Goal: Obtain resource: Download file/media

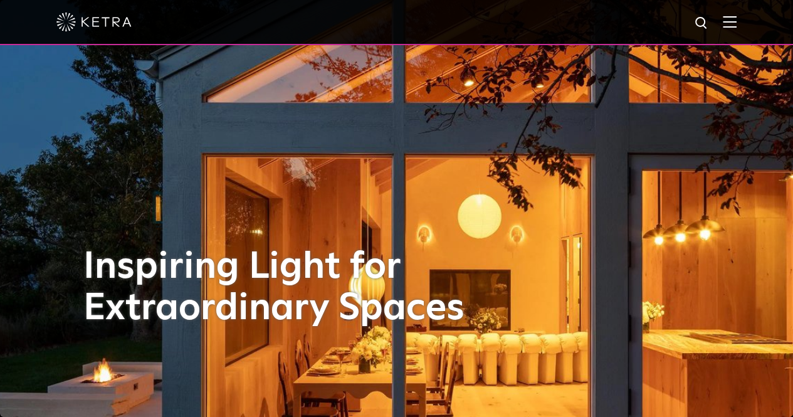
click at [737, 25] on img at bounding box center [730, 22] width 14 height 12
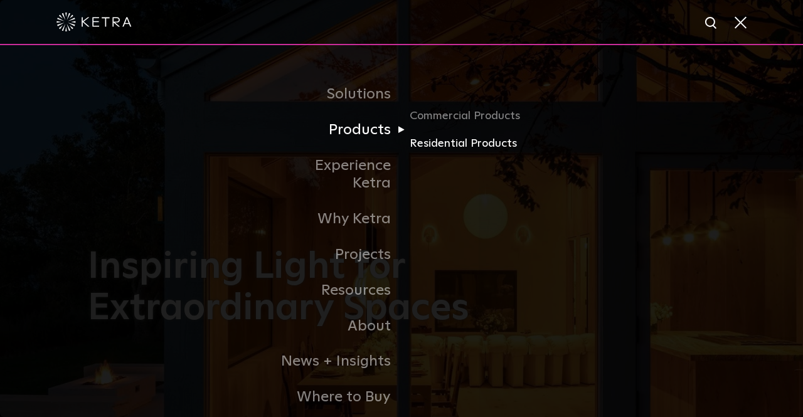
click at [440, 150] on link "Residential Products" at bounding box center [469, 144] width 120 height 18
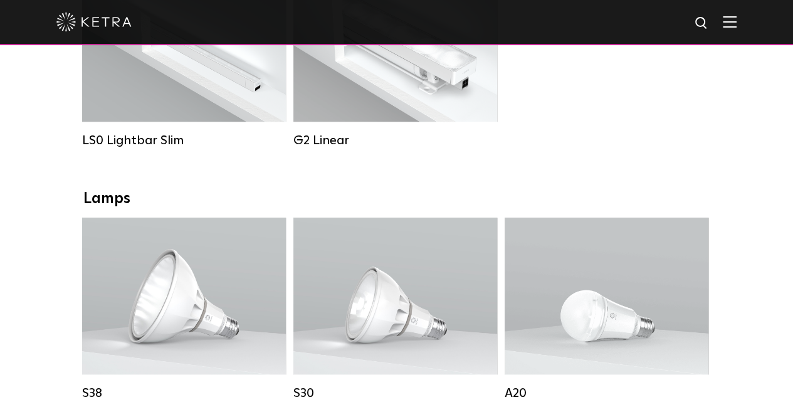
scroll to position [188, 0]
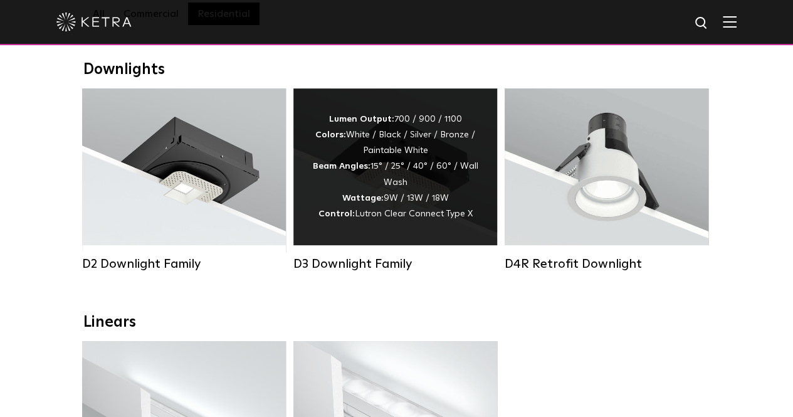
click at [350, 203] on strong "Wattage:" at bounding box center [362, 198] width 41 height 9
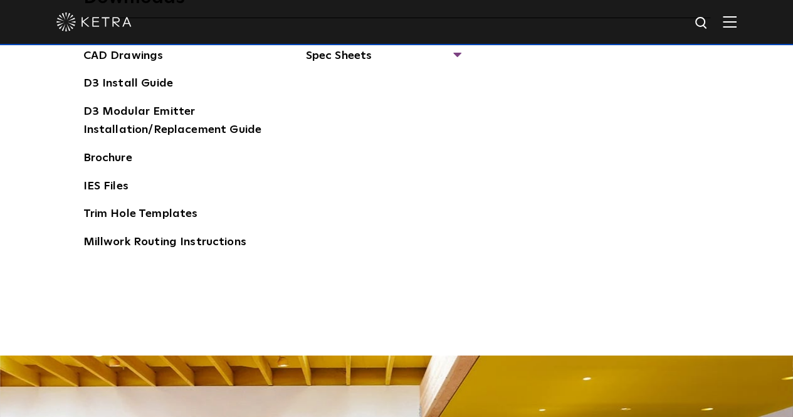
scroll to position [1881, 0]
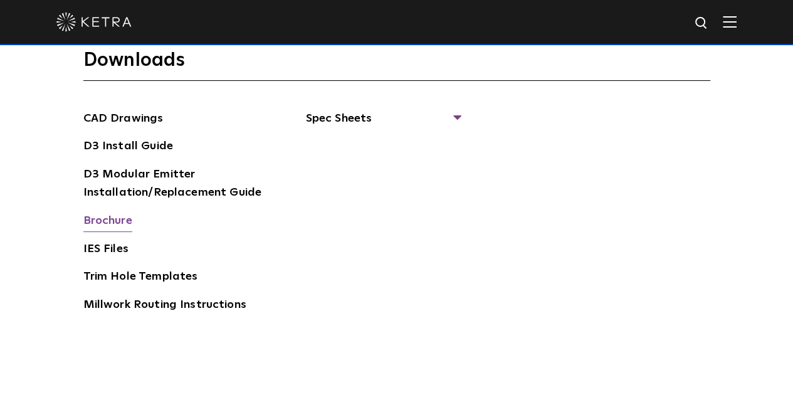
click at [105, 221] on link "Brochure" at bounding box center [107, 222] width 49 height 20
click at [359, 117] on span "Spec Sheets" at bounding box center [383, 124] width 154 height 28
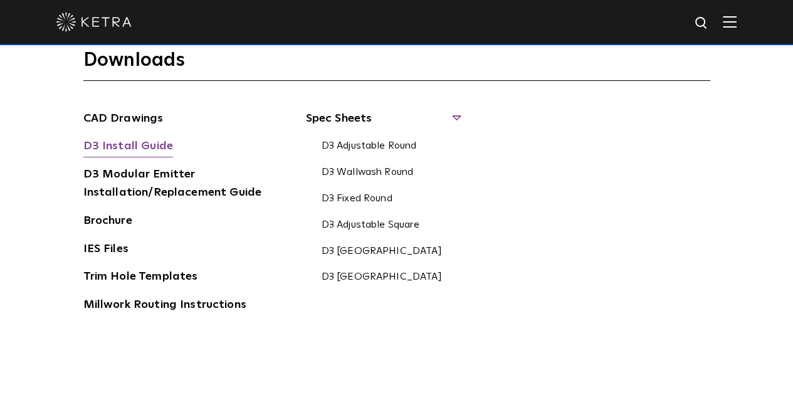
click at [120, 137] on link "D3 Install Guide" at bounding box center [128, 147] width 90 height 20
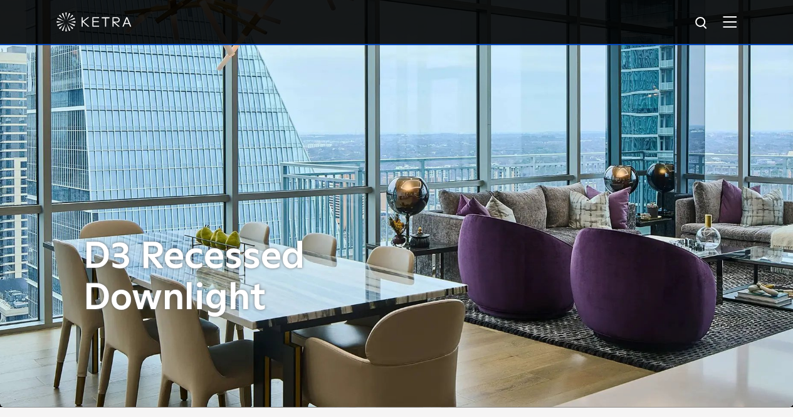
scroll to position [0, 0]
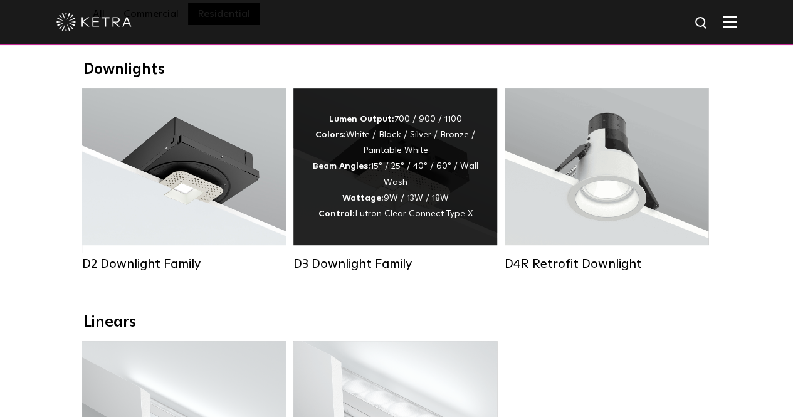
scroll to position [564, 0]
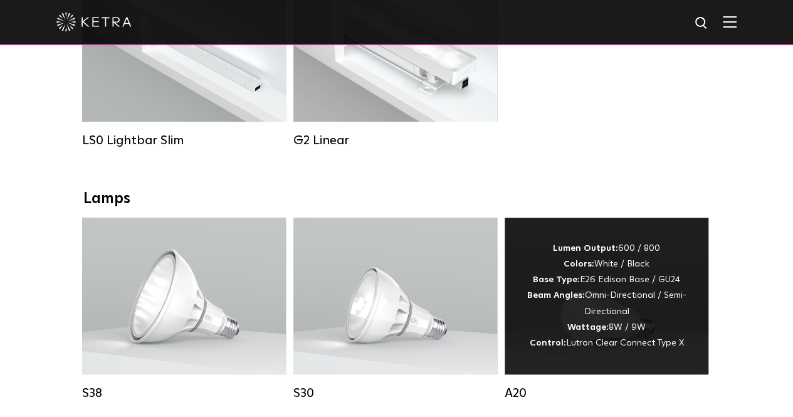
click at [546, 325] on div "Lumen Output: 600 / 800 Colors: White / Black Base Type: E26 Edison Base / GU24…" at bounding box center [607, 296] width 166 height 110
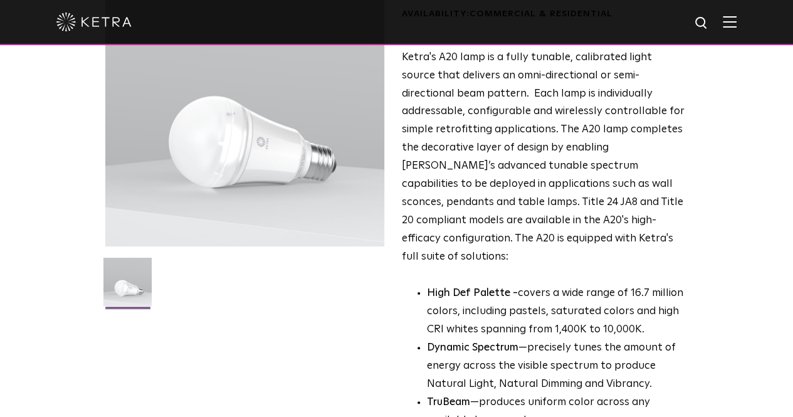
scroll to position [376, 0]
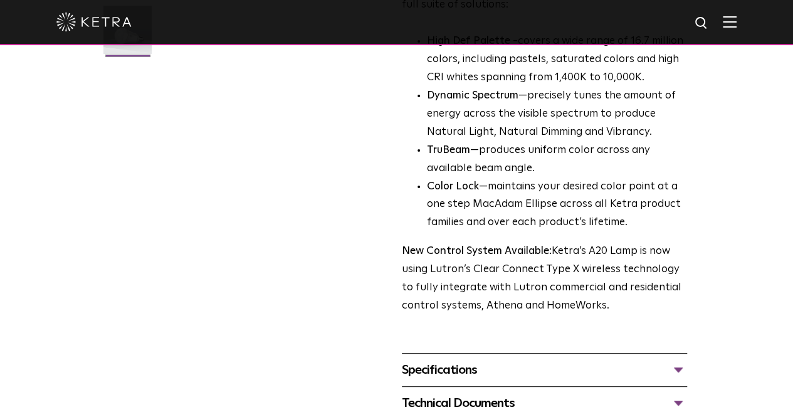
click at [441, 360] on div "Specifications" at bounding box center [544, 370] width 285 height 20
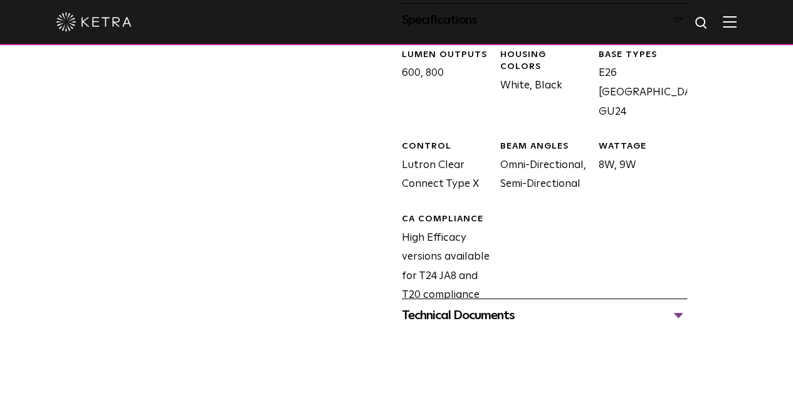
scroll to position [815, 0]
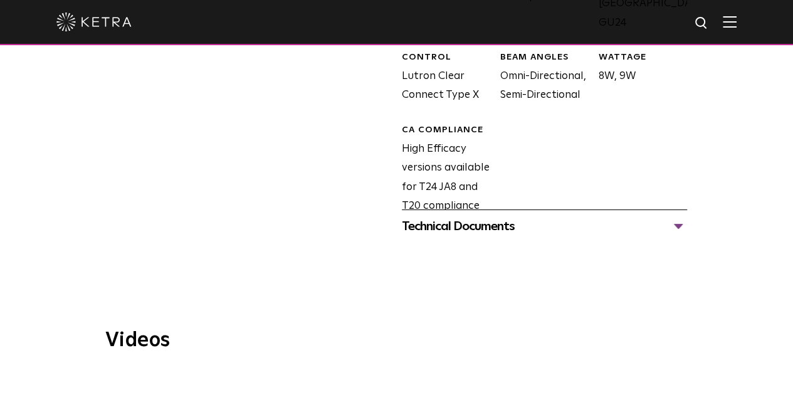
click at [482, 216] on div "Technical Documents" at bounding box center [544, 226] width 285 height 20
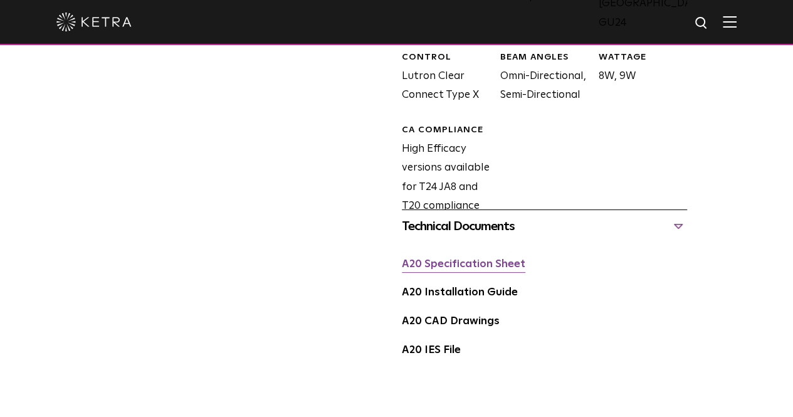
click at [460, 259] on link "A20 Specification Sheet" at bounding box center [464, 264] width 124 height 11
